Goal: Task Accomplishment & Management: Manage account settings

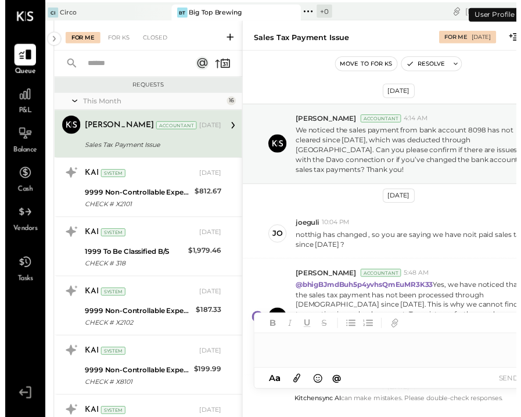
scroll to position [383, 0]
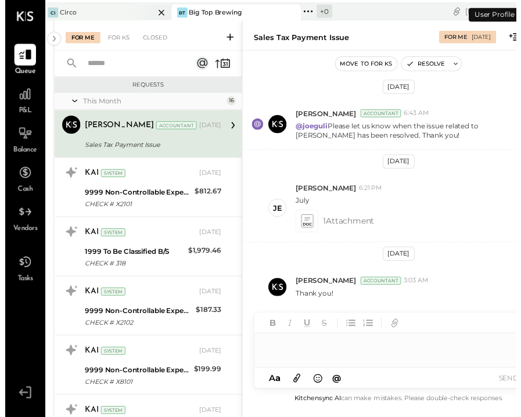
click at [99, 13] on div "Ci Circo" at bounding box center [95, 13] width 114 height 10
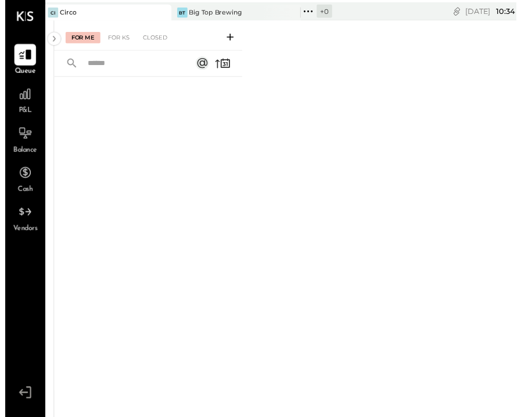
click at [9, 46] on div "Queue" at bounding box center [20, 62] width 34 height 34
click at [84, 35] on div "For Me" at bounding box center [79, 39] width 35 height 12
click at [113, 35] on div "For KS" at bounding box center [115, 39] width 33 height 12
click at [143, 39] on div "Closed" at bounding box center [153, 39] width 36 height 12
click at [19, 98] on icon at bounding box center [20, 95] width 15 height 15
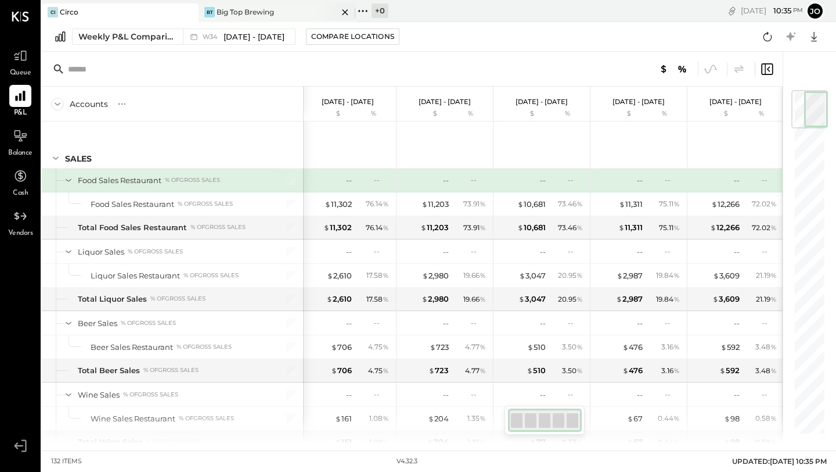
click at [242, 4] on div "BT Big Top Brewing" at bounding box center [277, 12] width 157 height 19
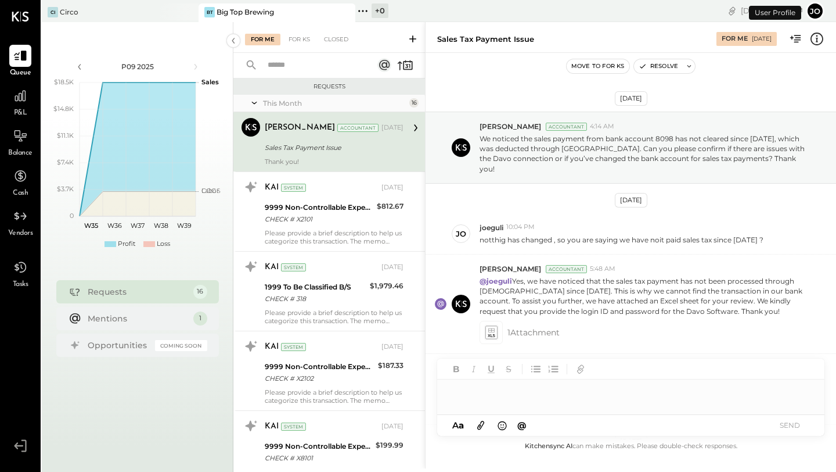
scroll to position [303, 0]
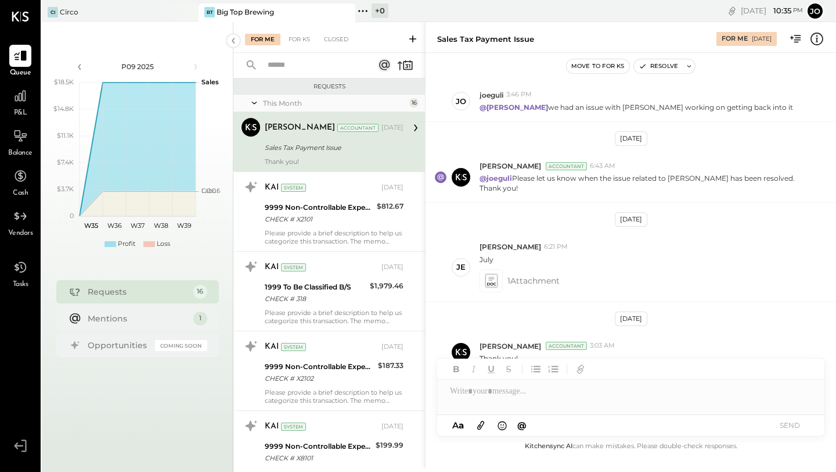
click at [321, 156] on div "[PERSON_NAME] Ansari Accountant [DATE] Sales Tax Payment Issue Thank you!" at bounding box center [334, 142] width 139 height 48
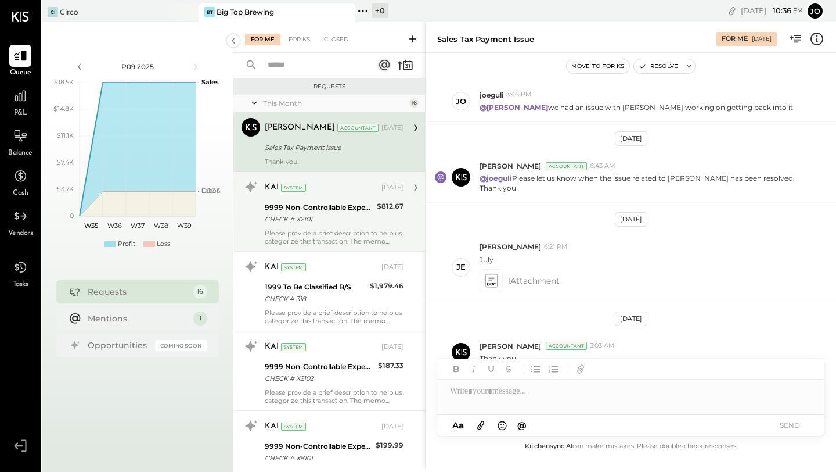
click at [325, 211] on div "9999 Non-Controllable Expenses:Other Income and Expenses:To Be Classified P&L" at bounding box center [319, 208] width 109 height 12
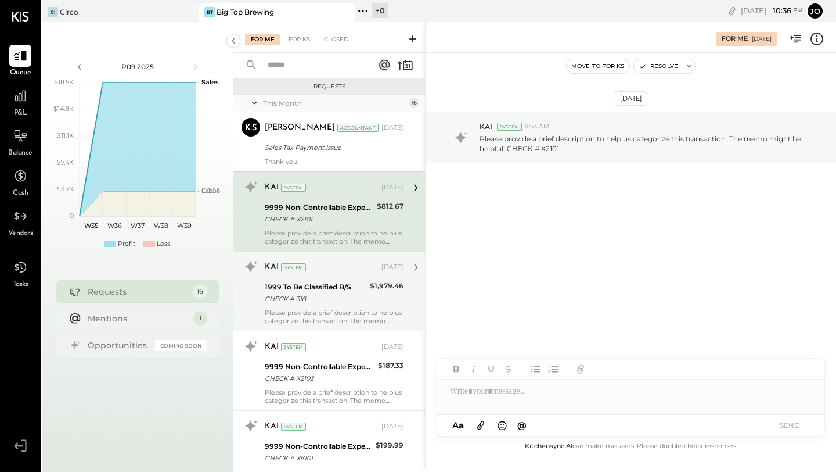
click at [323, 272] on div "KAI System" at bounding box center [322, 267] width 114 height 12
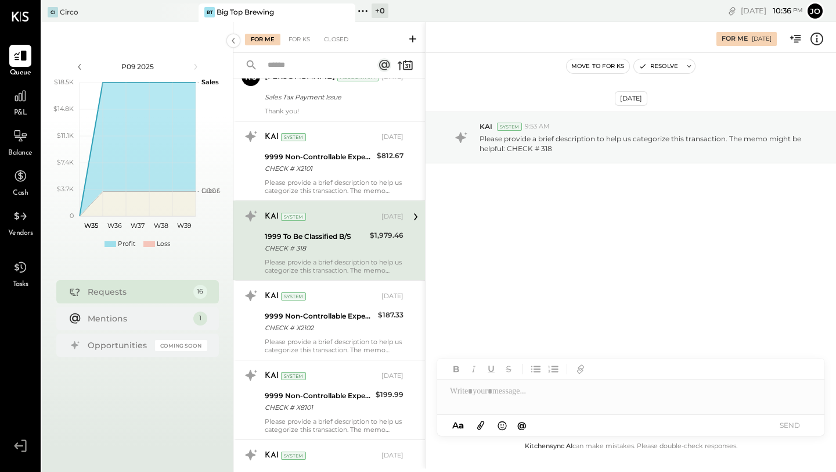
scroll to position [55, 0]
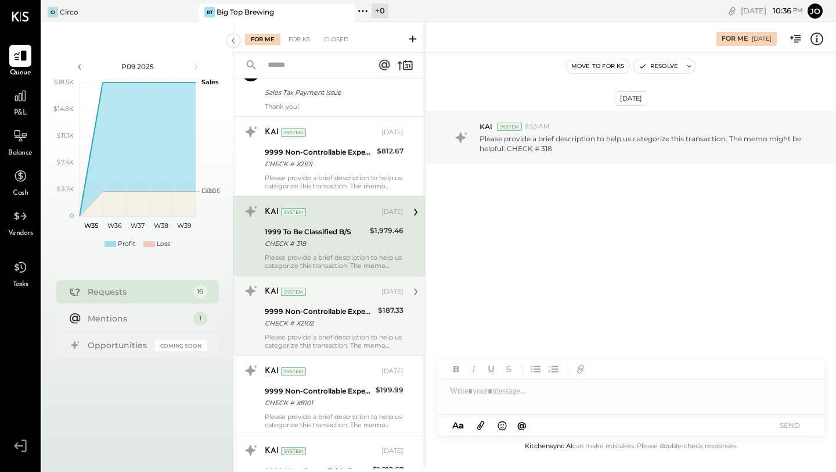
click at [319, 301] on div "KAI System [DATE] 9999 Non-Controllable Expenses:Other Income and Expenses:To B…" at bounding box center [334, 315] width 139 height 67
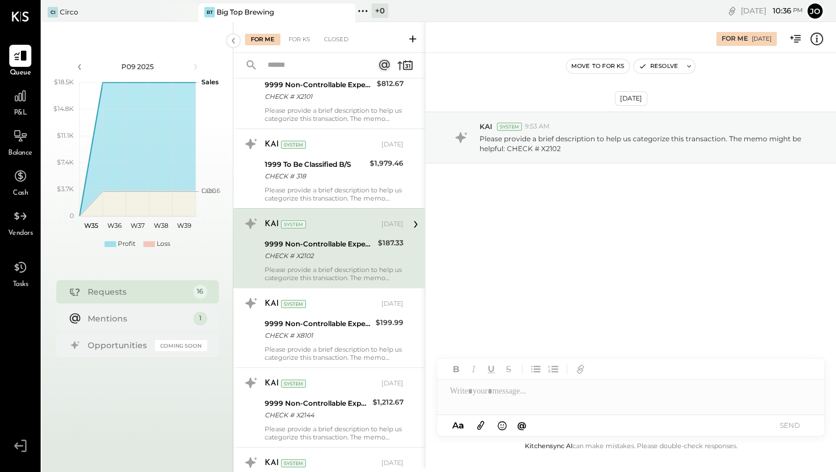
click at [319, 301] on div "KAI System" at bounding box center [322, 304] width 114 height 12
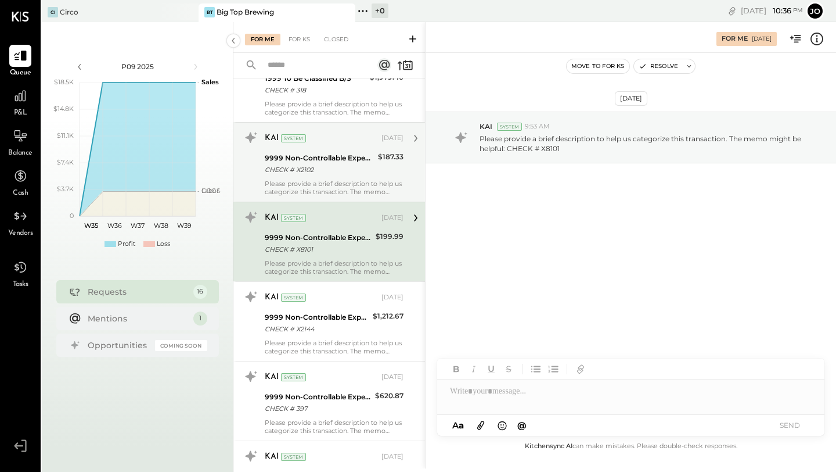
scroll to position [208, 0]
click at [319, 301] on div "KAI System" at bounding box center [322, 298] width 114 height 12
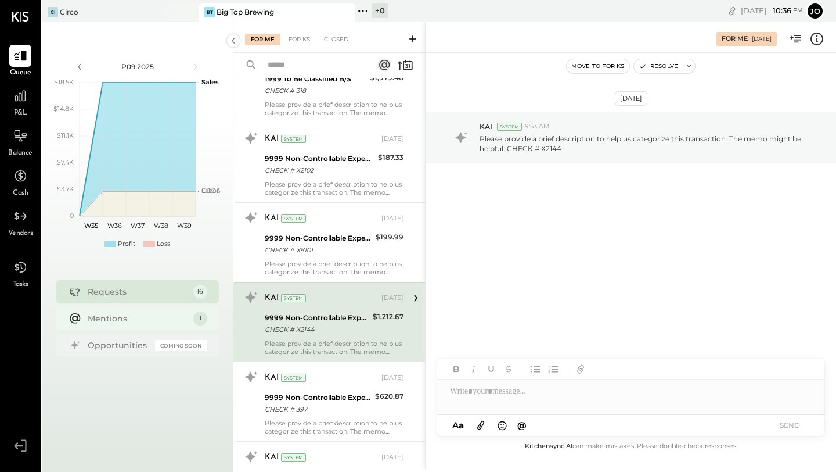
click at [100, 322] on div "Mentions" at bounding box center [138, 318] width 100 height 12
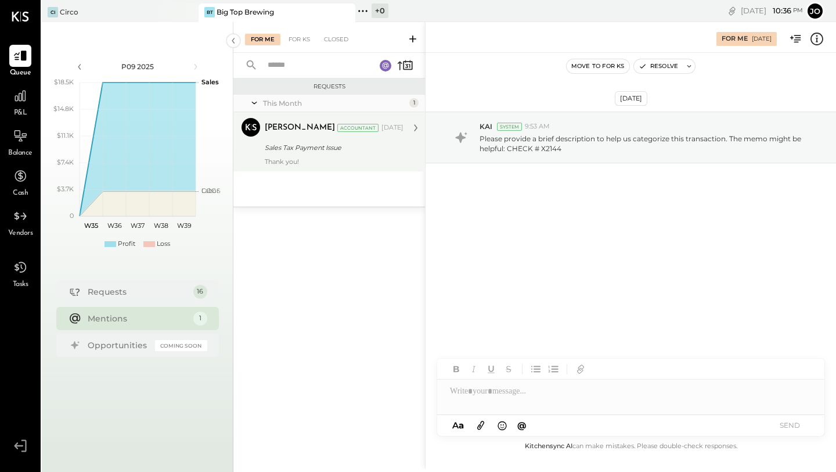
click at [301, 132] on div "[PERSON_NAME]" at bounding box center [300, 128] width 70 height 12
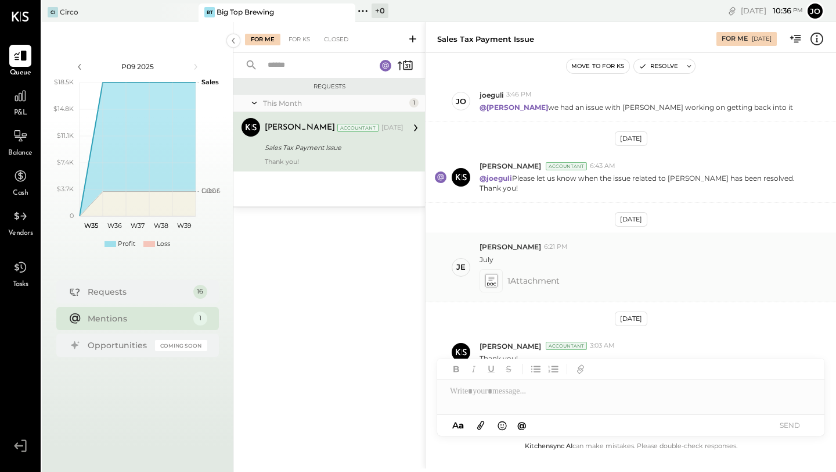
click at [484, 272] on icon at bounding box center [491, 280] width 15 height 16
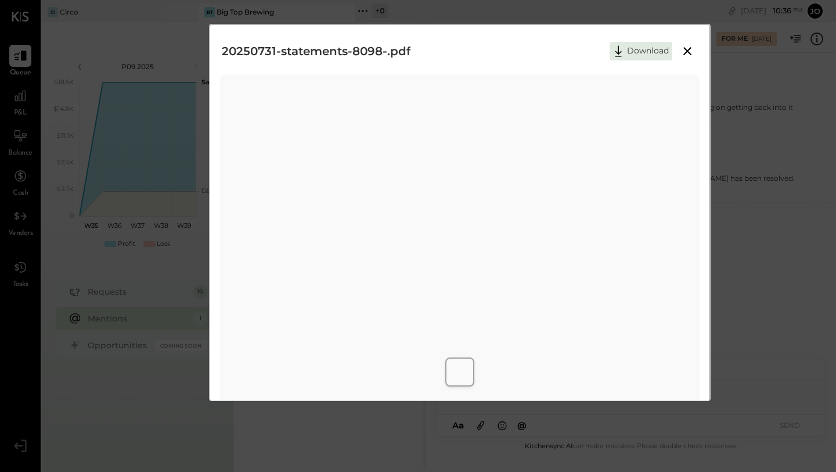
click at [521, 51] on icon at bounding box center [688, 51] width 14 height 14
